Goal: Submit feedback/report problem: Submit feedback/report problem

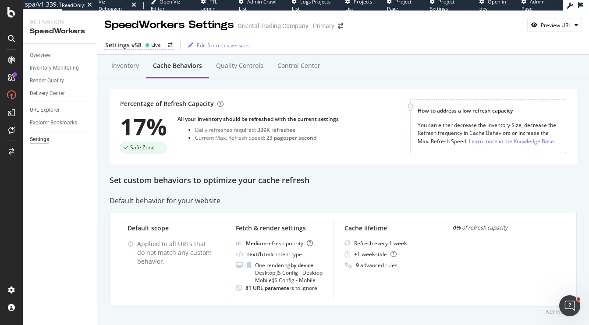
scroll to position [1000, 0]
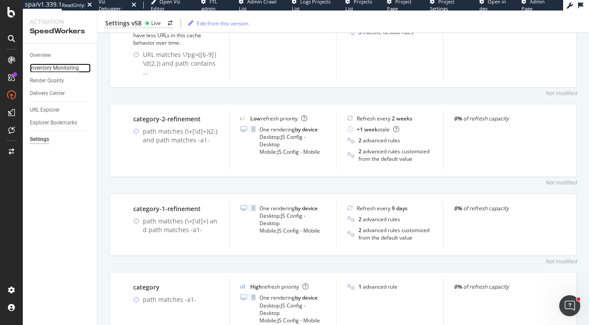
click at [34, 65] on div "Inventory Monitoring" at bounding box center [54, 68] width 49 height 9
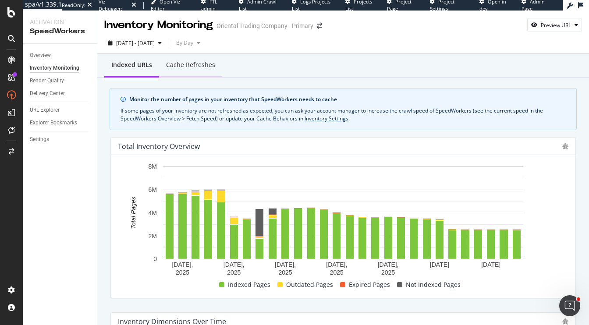
click at [180, 67] on div "Cache refreshes" at bounding box center [190, 64] width 49 height 9
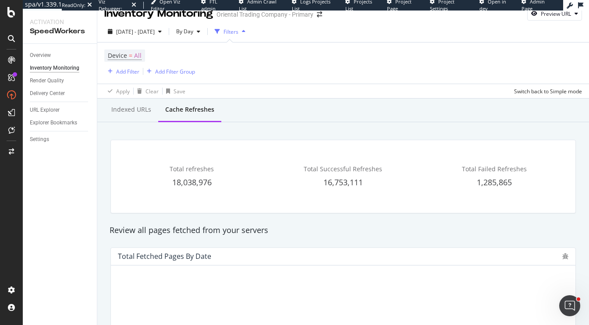
scroll to position [11, 0]
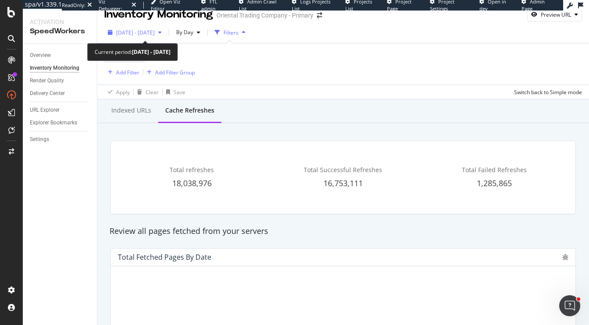
click at [140, 36] on div "2025 Sep. 12th - Oct. 9th" at bounding box center [135, 32] width 39 height 7
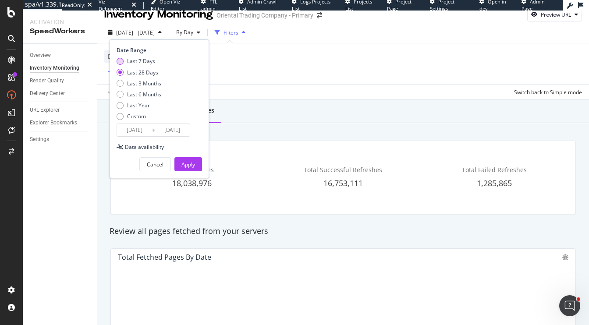
click at [135, 62] on div "Last 7 Days" at bounding box center [141, 60] width 28 height 7
type input "2025/10/03"
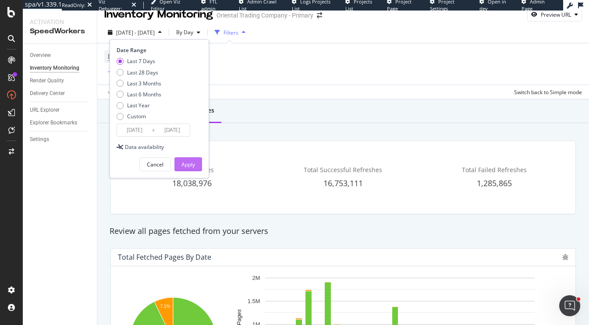
click at [187, 166] on div "Apply" at bounding box center [188, 164] width 14 height 7
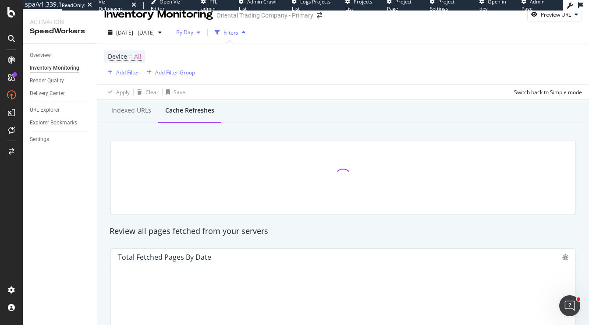
click at [193, 32] on span "By Day" at bounding box center [183, 31] width 21 height 7
click at [202, 54] on div "By Hour" at bounding box center [202, 49] width 37 height 13
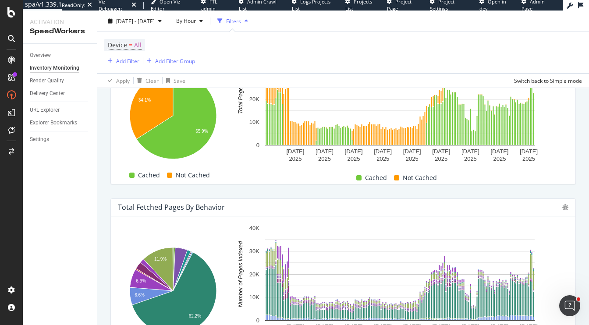
scroll to position [240, 0]
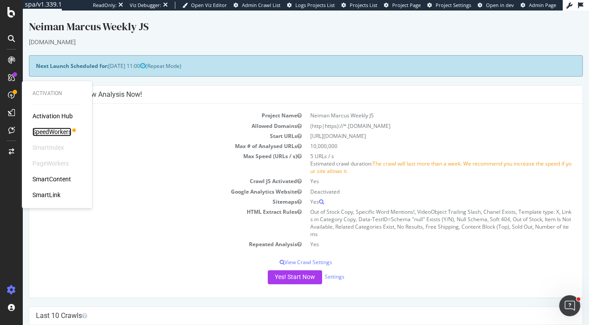
click at [64, 128] on div "SpeedWorkers" at bounding box center [51, 132] width 39 height 9
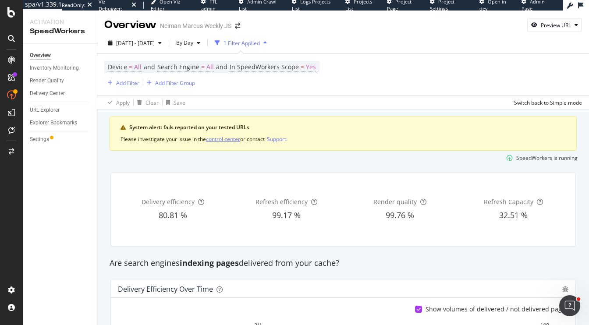
click at [224, 139] on div "control center" at bounding box center [223, 138] width 34 height 7
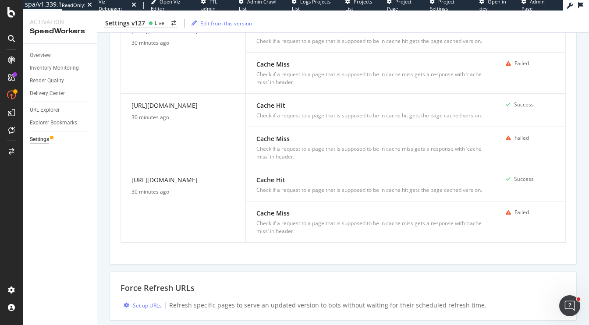
scroll to position [274, 0]
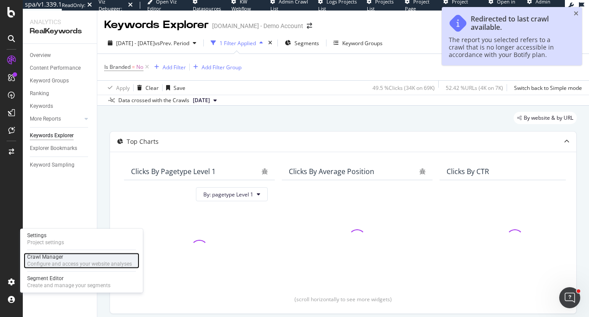
click at [53, 255] on div "Crawl Manager" at bounding box center [79, 256] width 105 height 7
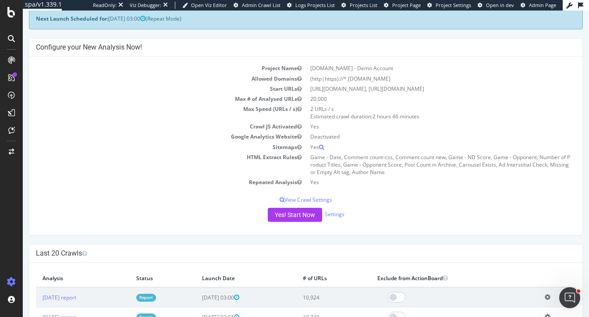
scroll to position [63, 0]
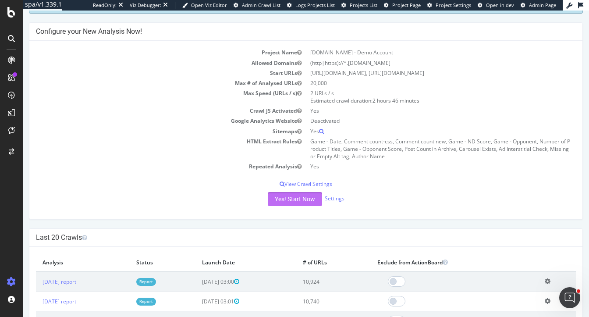
click at [304, 202] on button "Yes! Start Now" at bounding box center [295, 199] width 54 height 14
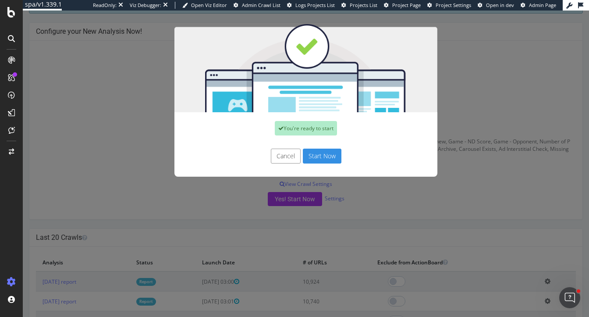
click at [329, 161] on button "Start Now" at bounding box center [322, 156] width 39 height 15
click at [579, 11] on div "You're ready to start Cancel Start Now" at bounding box center [306, 164] width 566 height 306
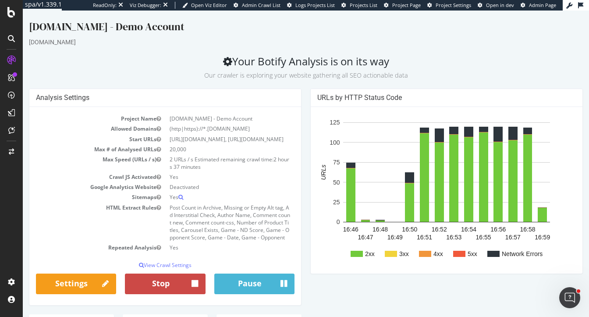
click at [173, 284] on button "Stop" at bounding box center [165, 284] width 80 height 21
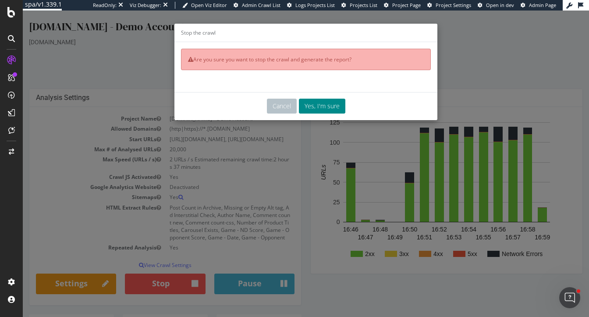
click at [309, 106] on button "Yes, I'm sure" at bounding box center [322, 106] width 46 height 15
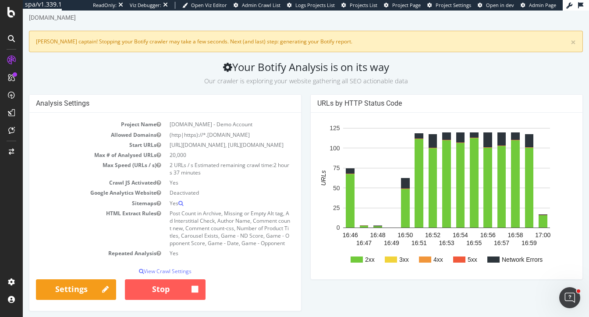
scroll to position [25, 0]
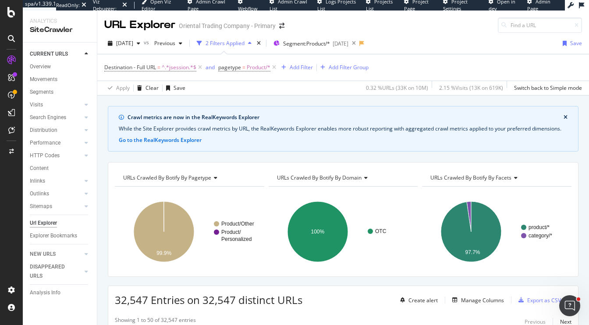
scroll to position [144, 0]
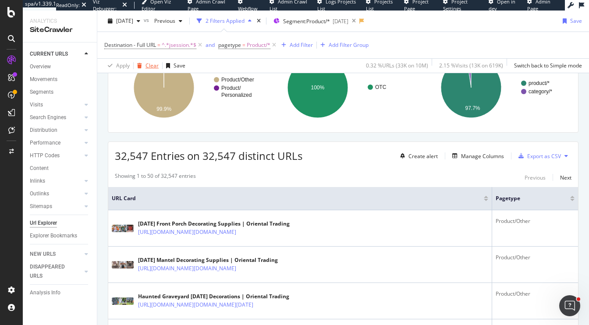
click at [147, 65] on div "Clear" at bounding box center [152, 65] width 13 height 7
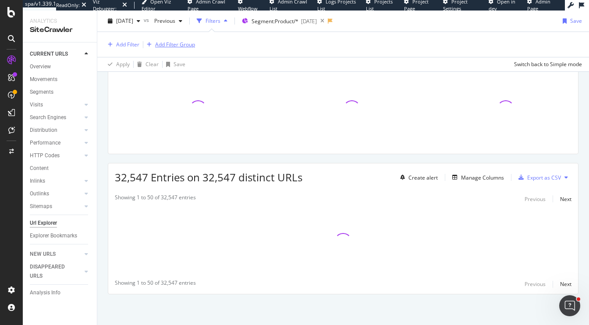
scroll to position [120, 0]
click at [328, 21] on icon at bounding box center [322, 21] width 11 height 12
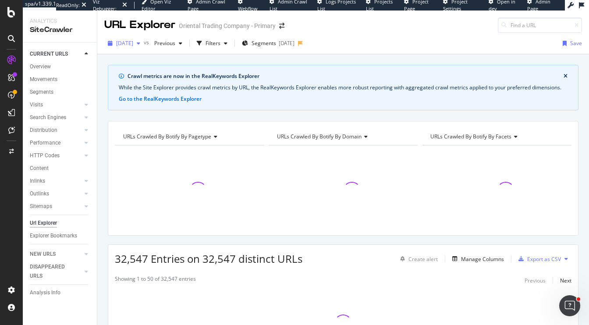
click at [131, 43] on span "2025 Sep. 19th" at bounding box center [124, 42] width 17 height 7
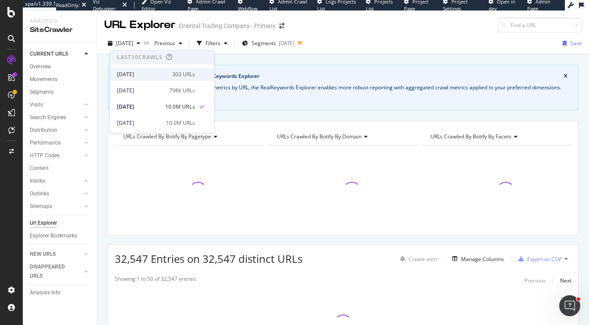
click at [138, 73] on div "2025 Oct. 1st" at bounding box center [142, 75] width 50 height 8
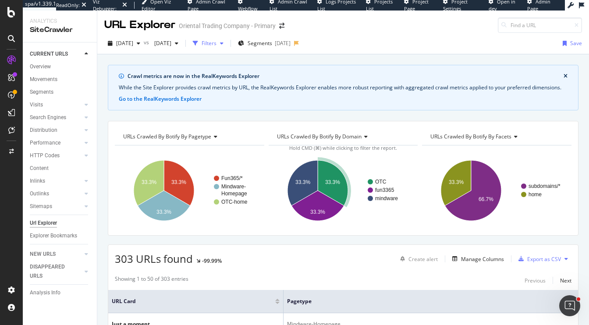
click at [217, 44] on div "Filters" at bounding box center [209, 42] width 15 height 7
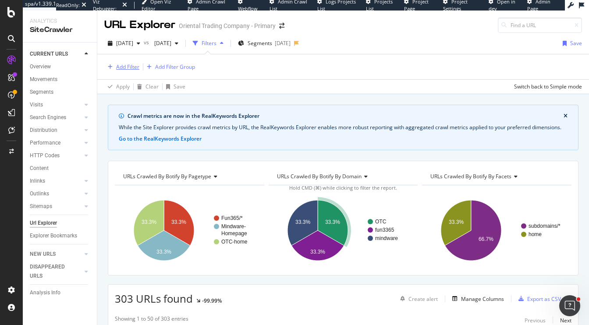
click at [130, 67] on div "Add Filter" at bounding box center [127, 66] width 23 height 7
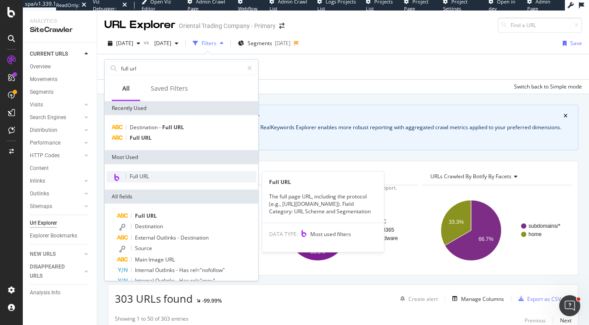
type input "full url"
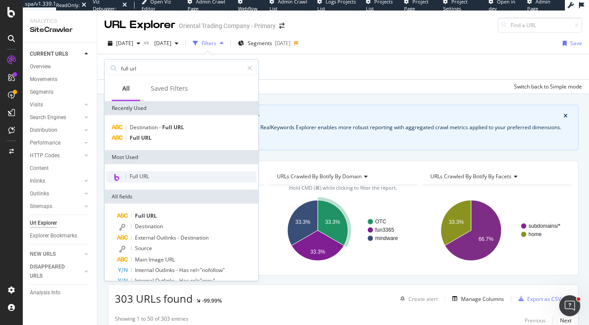
click at [138, 180] on div "Full URL" at bounding box center [182, 176] width 150 height 11
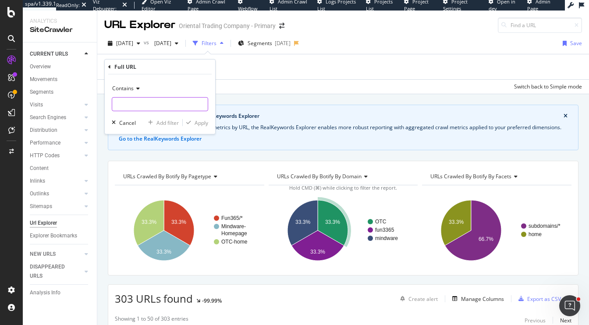
click at [128, 103] on input "text" at bounding box center [160, 104] width 96 height 14
type input "/"
click at [198, 125] on div "Apply" at bounding box center [202, 122] width 14 height 7
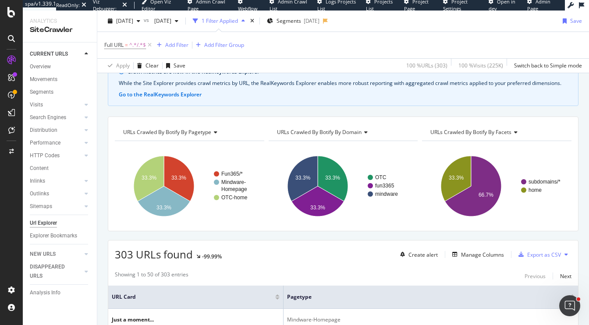
scroll to position [51, 0]
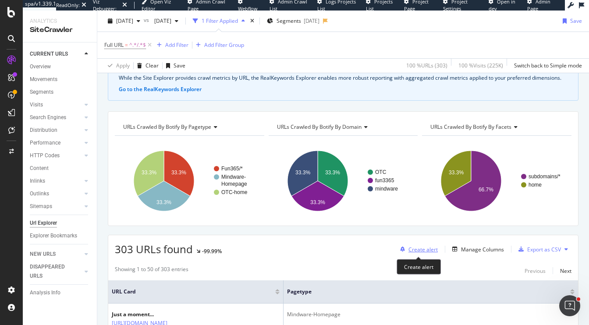
click at [420, 251] on div "Create alert" at bounding box center [423, 249] width 29 height 7
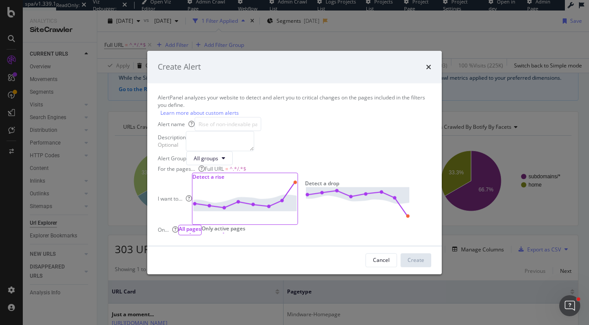
click at [373, 207] on img "modal" at bounding box center [357, 203] width 105 height 31
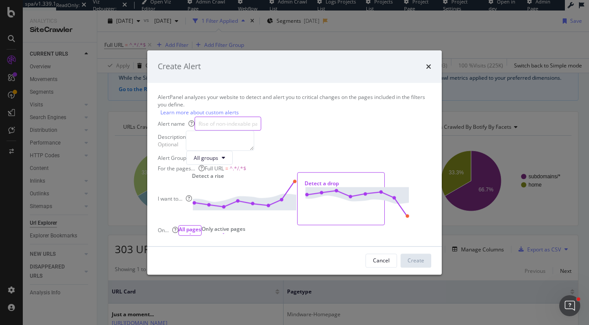
click at [261, 117] on input "modal" at bounding box center [228, 124] width 67 height 14
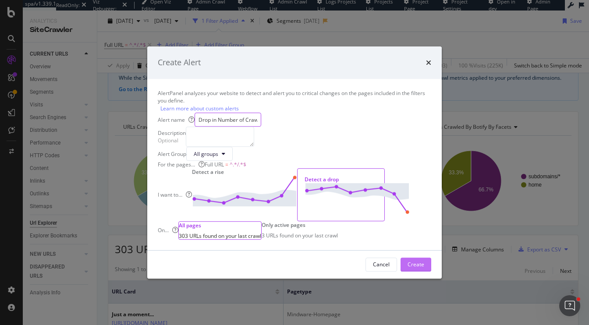
type input "Drop in Number of Crawled URLs"
click at [408, 268] on div "Create" at bounding box center [416, 264] width 17 height 7
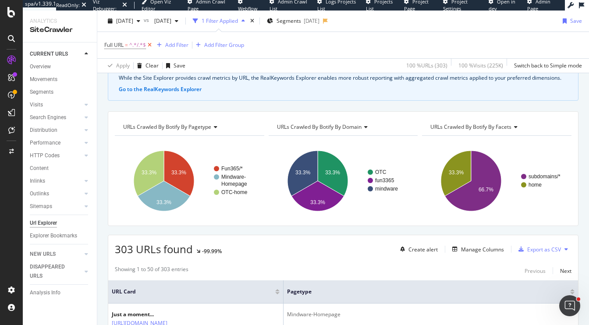
click at [149, 44] on icon at bounding box center [149, 45] width 7 height 9
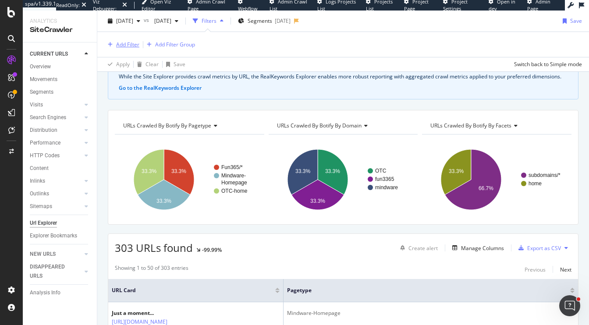
scroll to position [49, 0]
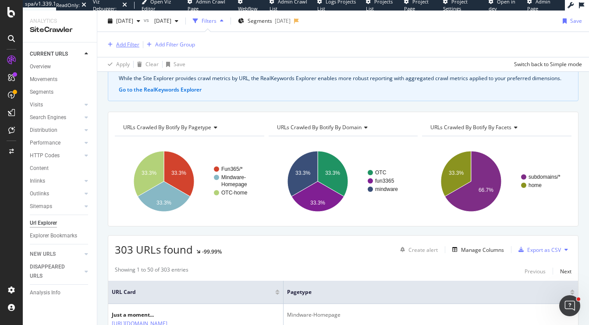
click at [123, 44] on div "Add Filter" at bounding box center [127, 44] width 23 height 7
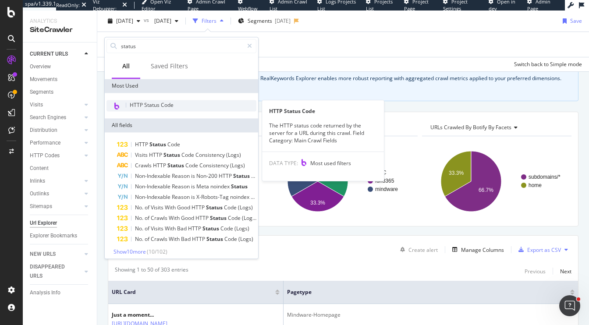
type input "status"
click at [144, 104] on span "HTTP Status Code" at bounding box center [152, 104] width 44 height 7
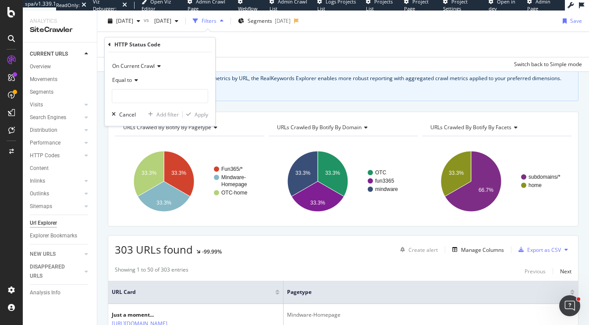
click at [122, 81] on span "Equal to" at bounding box center [122, 80] width 20 height 7
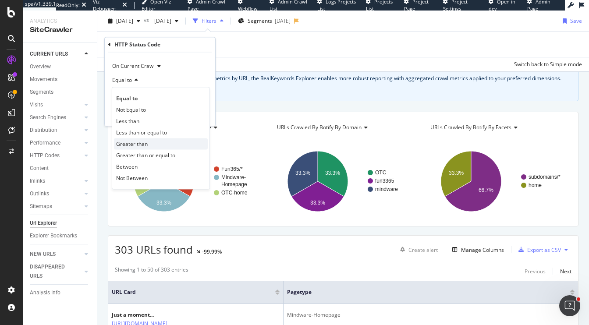
click at [141, 145] on span "Greater than" at bounding box center [132, 143] width 32 height 7
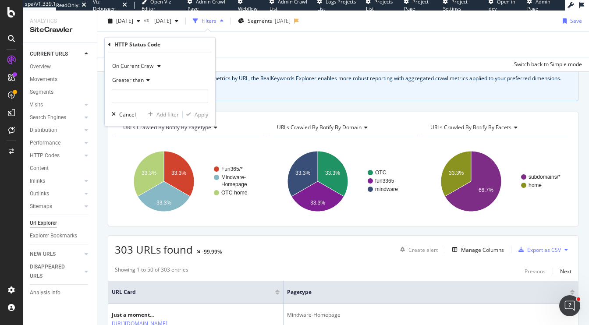
click at [132, 82] on span "Greater than" at bounding box center [128, 80] width 32 height 7
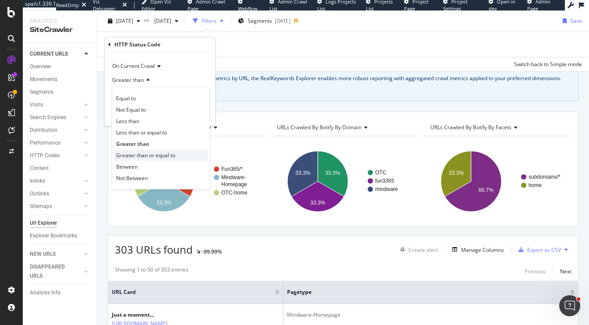
click at [144, 157] on span "Greater than or equal to" at bounding box center [145, 155] width 59 height 7
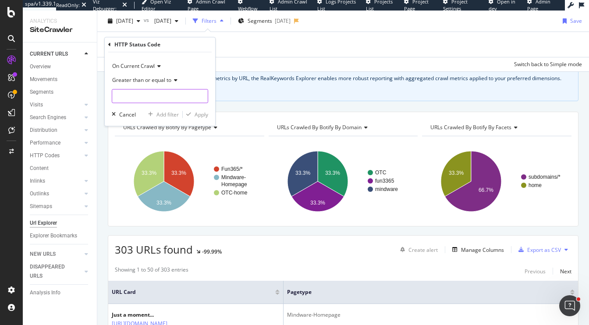
click at [142, 95] on input "number" at bounding box center [160, 96] width 96 height 14
type input "500"
click at [200, 114] on div "Apply" at bounding box center [202, 114] width 14 height 7
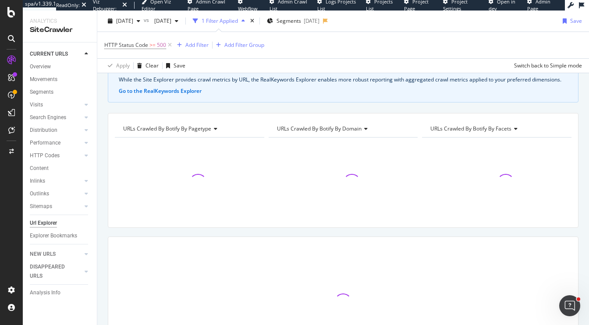
scroll to position [51, 0]
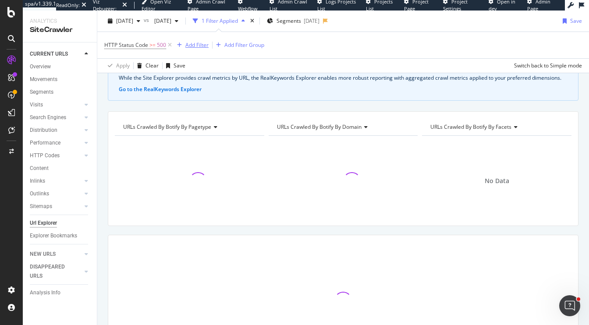
click at [204, 45] on div "Add Filter" at bounding box center [196, 44] width 23 height 7
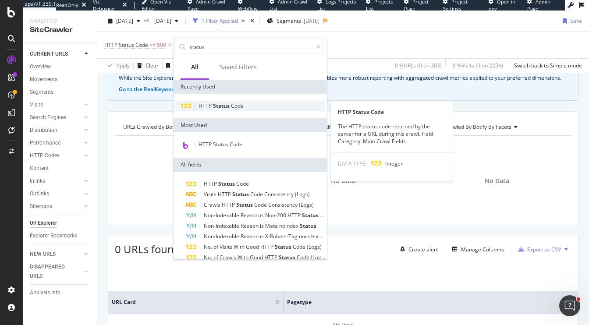
click at [228, 107] on span "Status" at bounding box center [222, 105] width 18 height 7
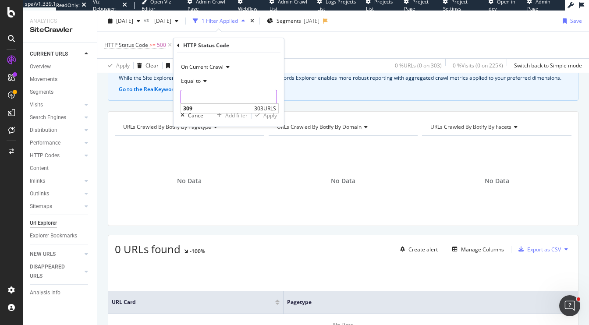
click at [199, 96] on input "number" at bounding box center [229, 97] width 96 height 14
type input "403"
click at [263, 115] on div "Apply" at bounding box center [270, 115] width 14 height 7
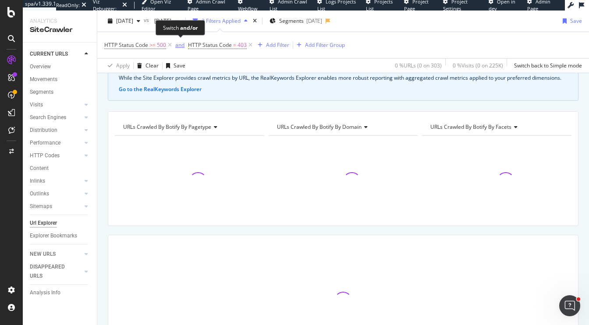
click at [180, 46] on div "and" at bounding box center [179, 44] width 9 height 7
click at [265, 43] on div "Add Filter" at bounding box center [273, 44] width 23 height 7
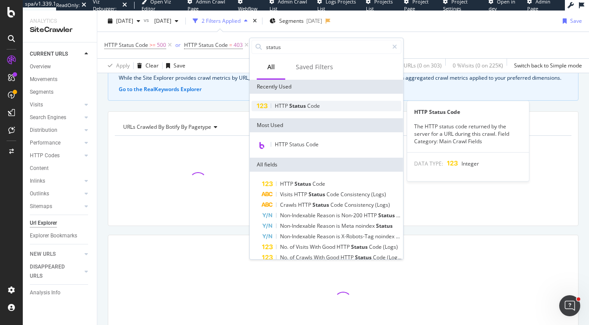
click at [307, 108] on span "Code" at bounding box center [313, 105] width 13 height 7
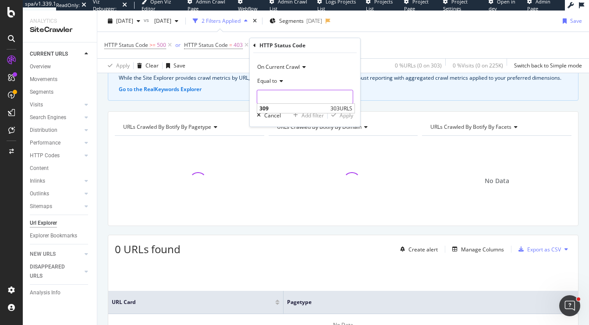
click at [318, 92] on input "number" at bounding box center [305, 97] width 96 height 14
type input "429"
click at [266, 80] on span "Equal to" at bounding box center [267, 80] width 20 height 7
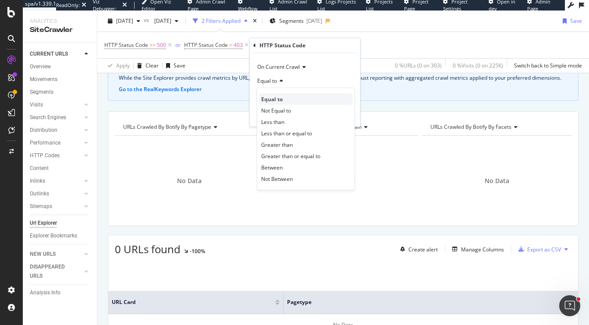
click at [279, 101] on span "Equal to" at bounding box center [271, 99] width 21 height 7
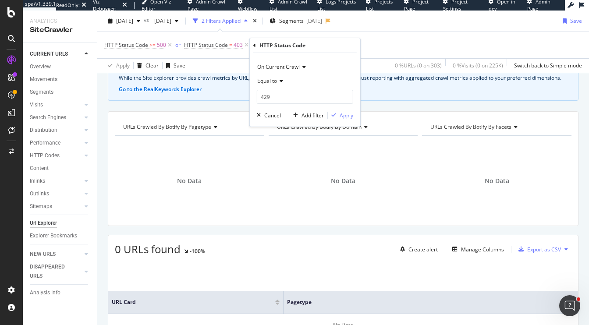
click at [345, 117] on div "Apply" at bounding box center [347, 115] width 14 height 7
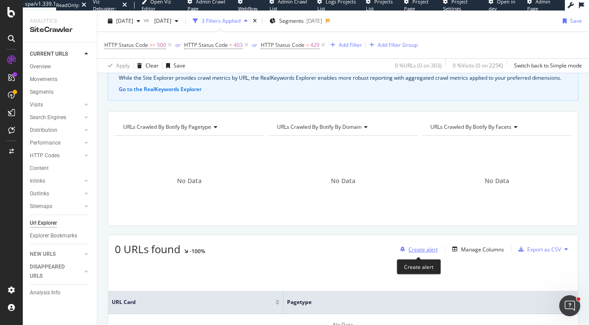
click at [419, 251] on div "Create alert" at bounding box center [423, 249] width 29 height 7
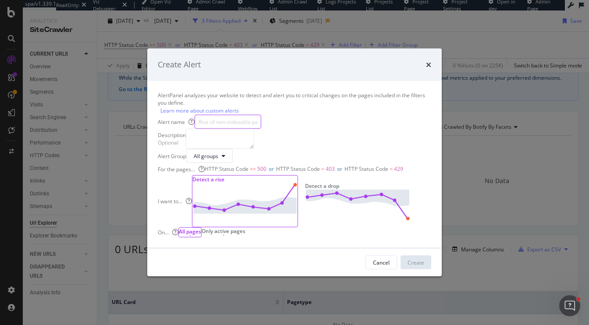
click at [261, 115] on input "modal" at bounding box center [228, 122] width 67 height 14
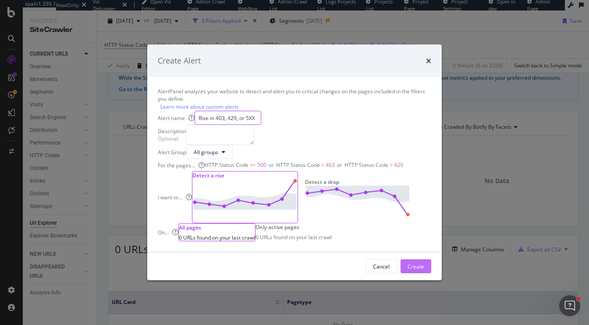
type input "Rise in 403, 429, or 5XX"
click at [408, 273] on div "Create" at bounding box center [416, 266] width 17 height 13
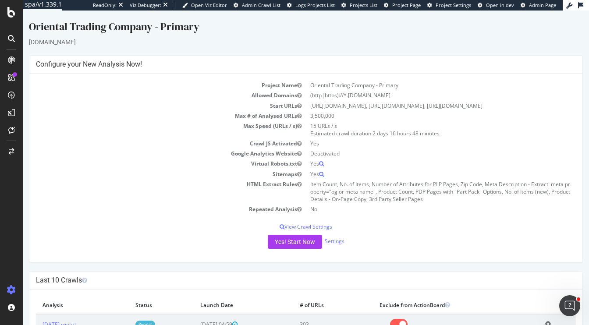
click at [154, 149] on td "Crawl JS Activated" at bounding box center [171, 144] width 270 height 10
click at [113, 133] on td "Max Speed (URLs / s)" at bounding box center [171, 130] width 270 height 18
